Goal: Communication & Community: Answer question/provide support

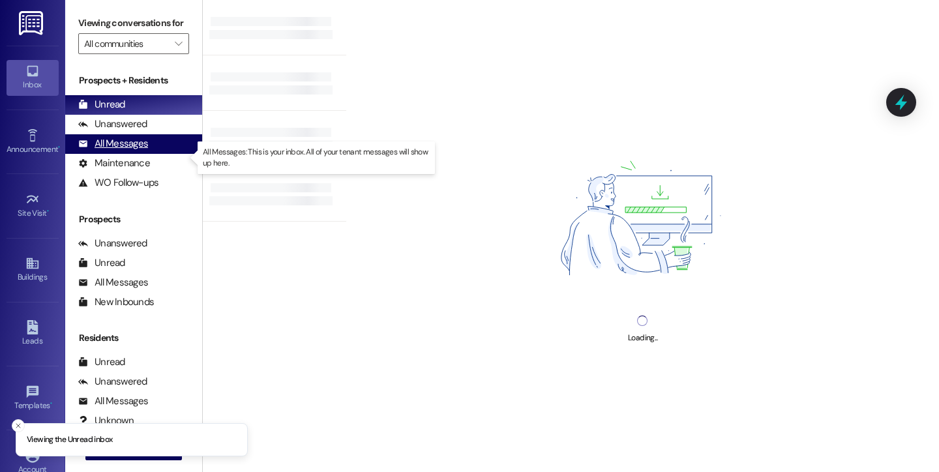
click at [126, 151] on div "All Messages" at bounding box center [113, 144] width 70 height 14
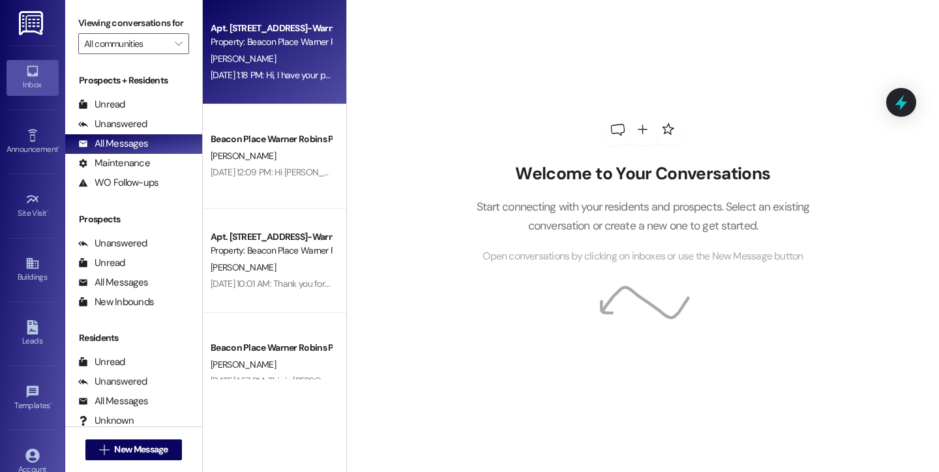
click at [233, 91] on div "Apt. 406, [STREET_ADDRESS]-Warner Robins, LLC Property: [GEOGRAPHIC_DATA] Warne…" at bounding box center [274, 52] width 143 height 104
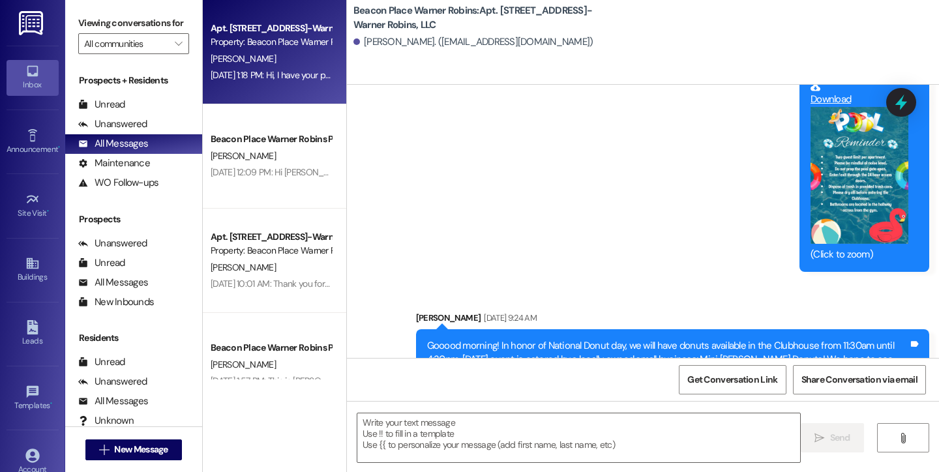
scroll to position [29475, 0]
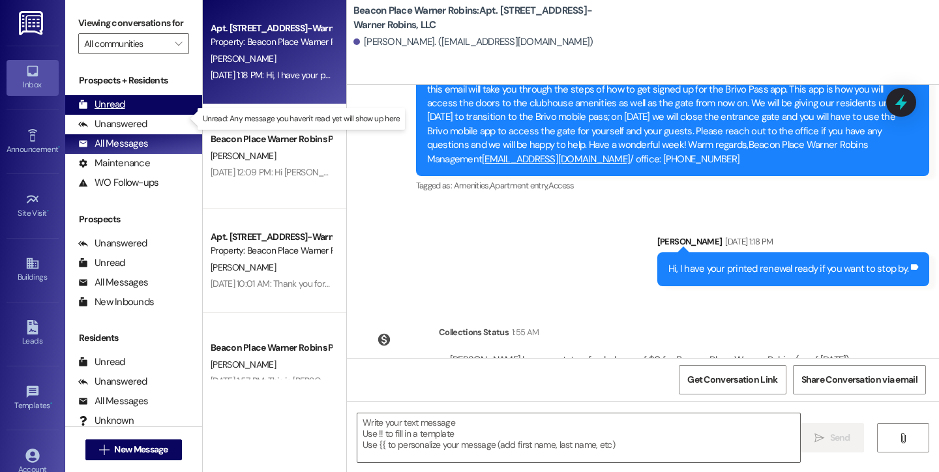
click at [102, 112] on div "Unread" at bounding box center [101, 105] width 47 height 14
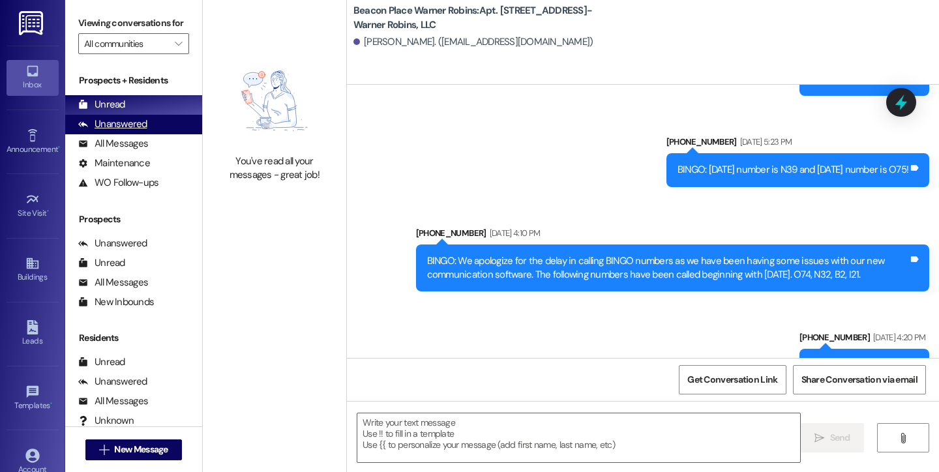
click at [109, 131] on div "Unanswered" at bounding box center [112, 124] width 69 height 14
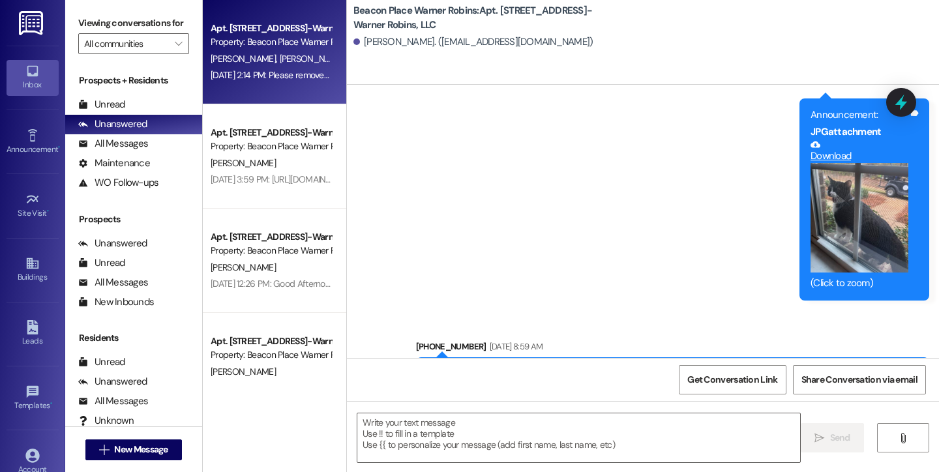
scroll to position [12065, 0]
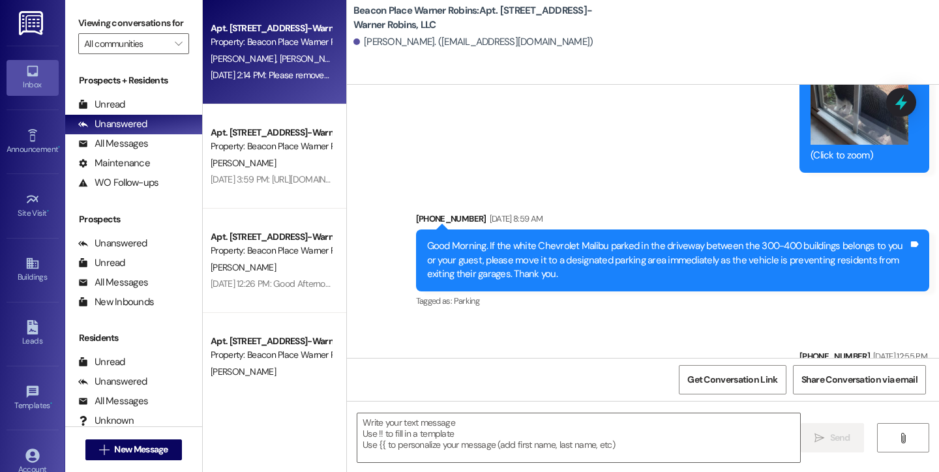
click at [305, 84] on div "Apt. 602, [STREET_ADDRESS]-Warner Robins, LLC Property: [GEOGRAPHIC_DATA] Warne…" at bounding box center [274, 52] width 143 height 104
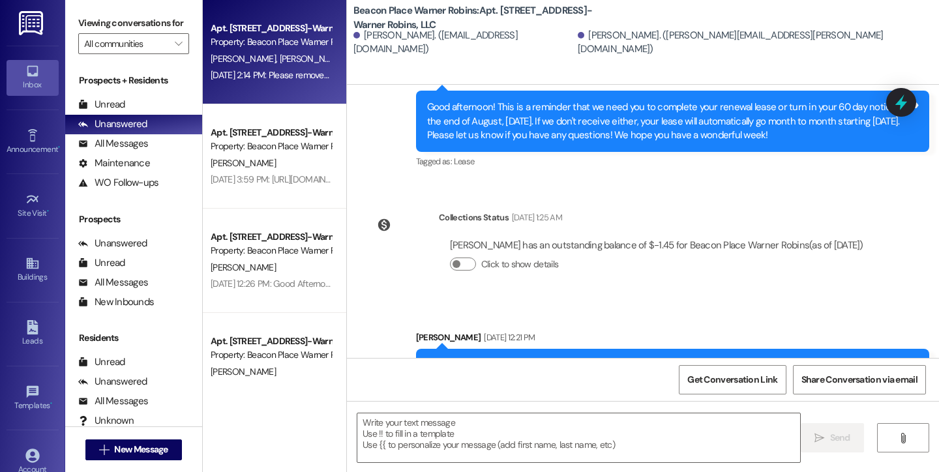
scroll to position [11375, 0]
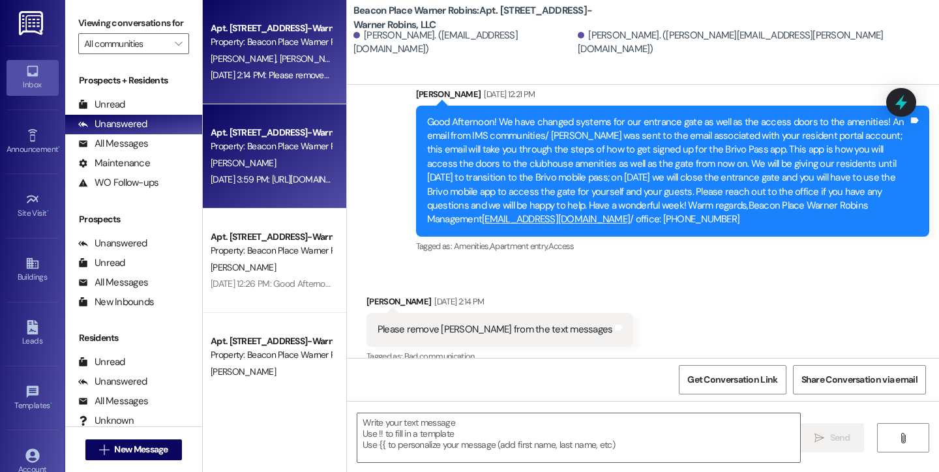
click at [294, 160] on div "[PERSON_NAME]" at bounding box center [270, 163] width 123 height 16
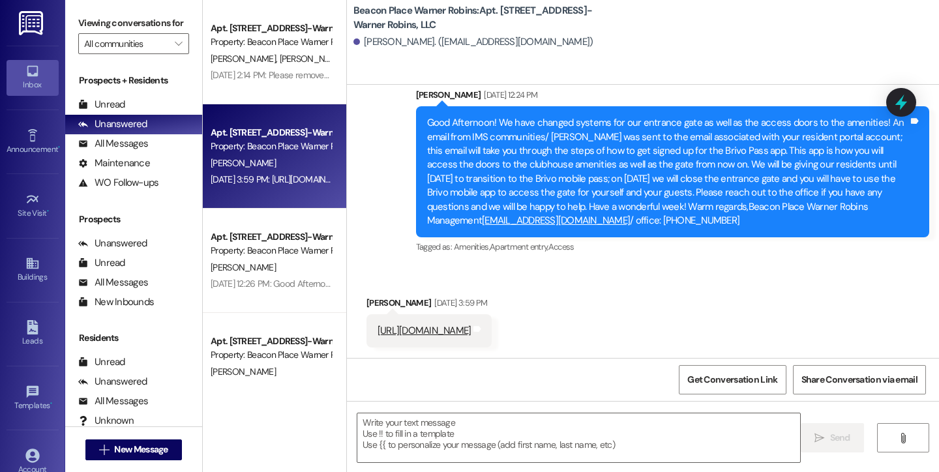
scroll to position [4484, 0]
